Goal: Task Accomplishment & Management: Use online tool/utility

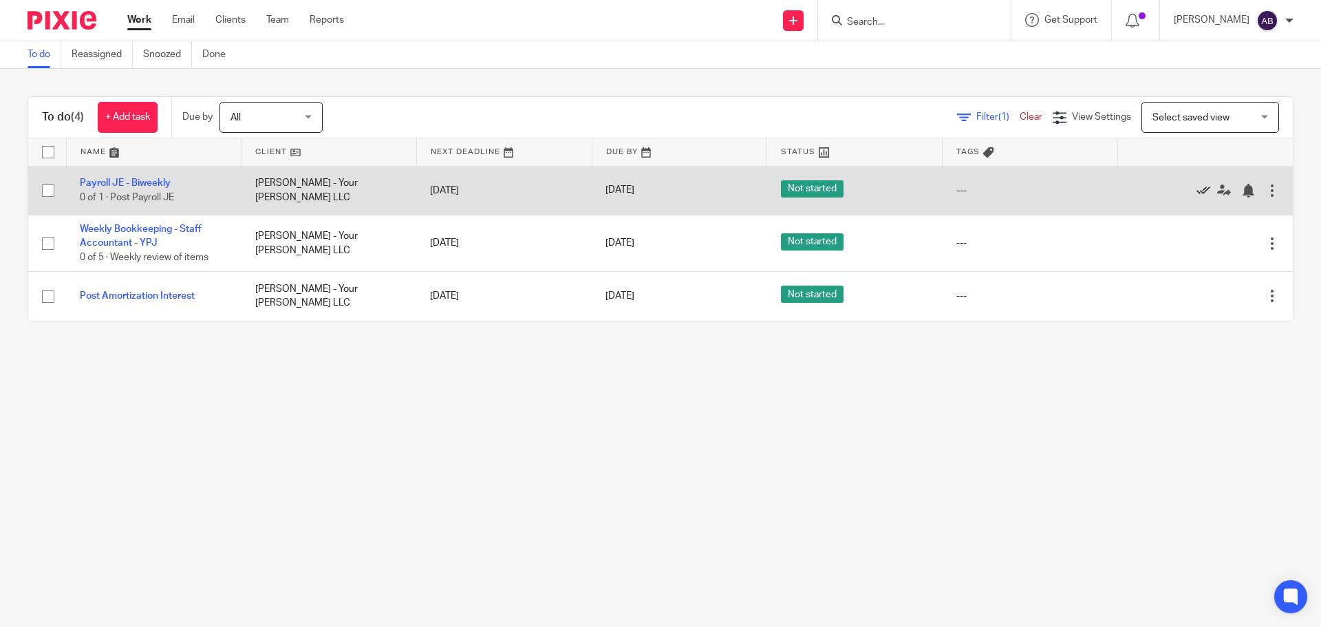
click at [1196, 184] on icon at bounding box center [1203, 191] width 14 height 14
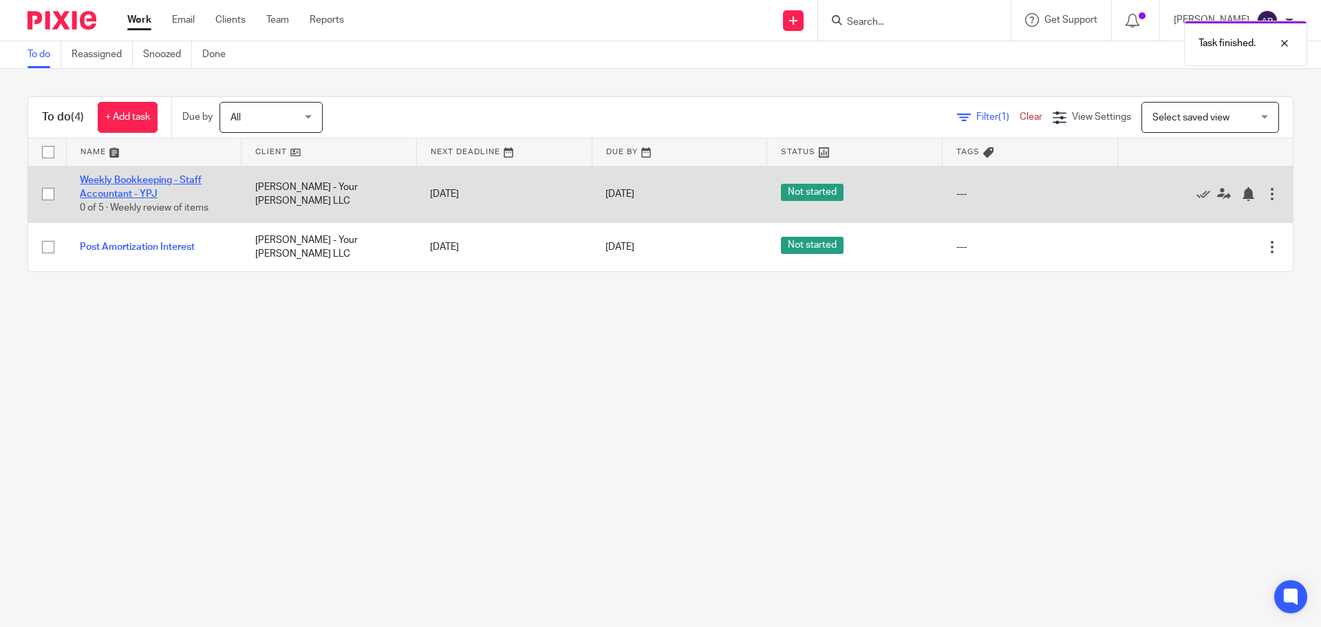
click at [102, 184] on link "Weekly Bookkeeping - Staff Accountant - YPJ" at bounding box center [141, 186] width 122 height 23
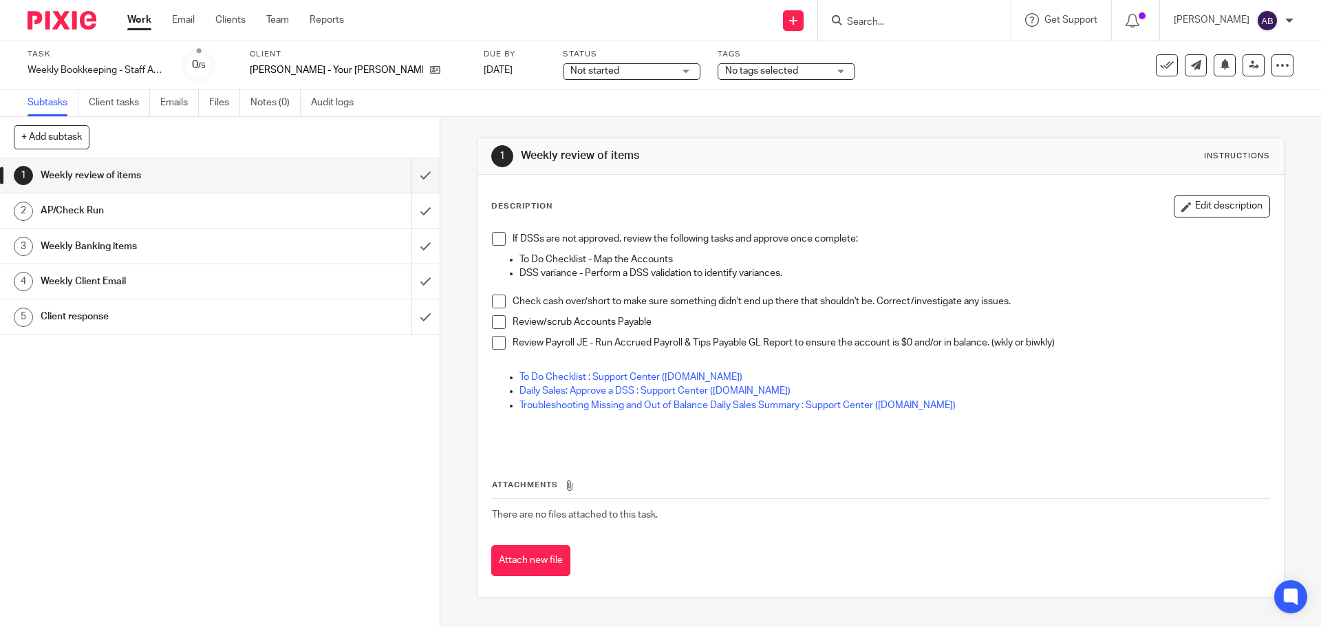
click at [494, 235] on span at bounding box center [499, 239] width 14 height 14
click at [501, 338] on span at bounding box center [499, 343] width 14 height 14
click at [136, 22] on link "Work" at bounding box center [139, 20] width 24 height 14
